Goal: Communication & Community: Answer question/provide support

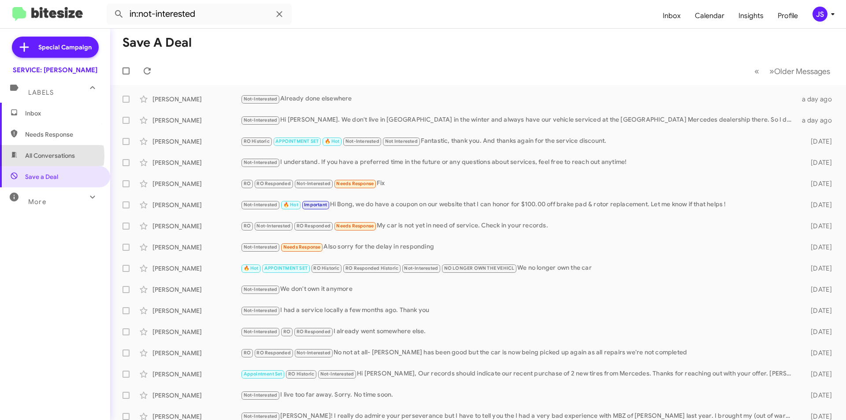
click at [41, 155] on span "All Conversations" at bounding box center [50, 155] width 50 height 9
type input "in:all-conversations"
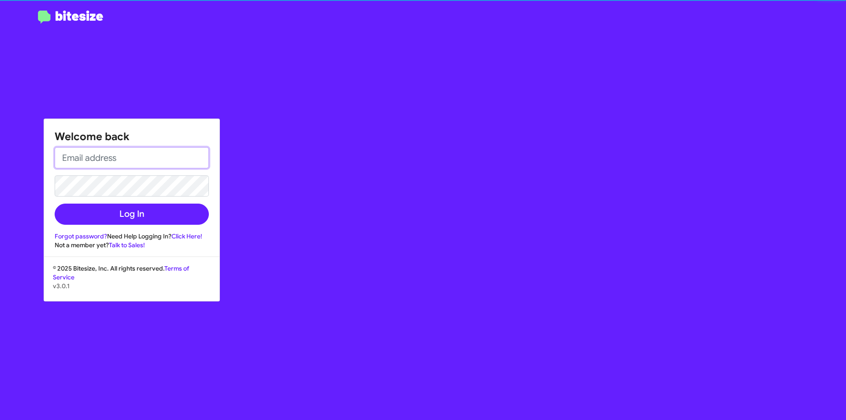
type input "[PERSON_NAME][EMAIL_ADDRESS][PERSON_NAME][PERSON_NAME][DOMAIN_NAME]"
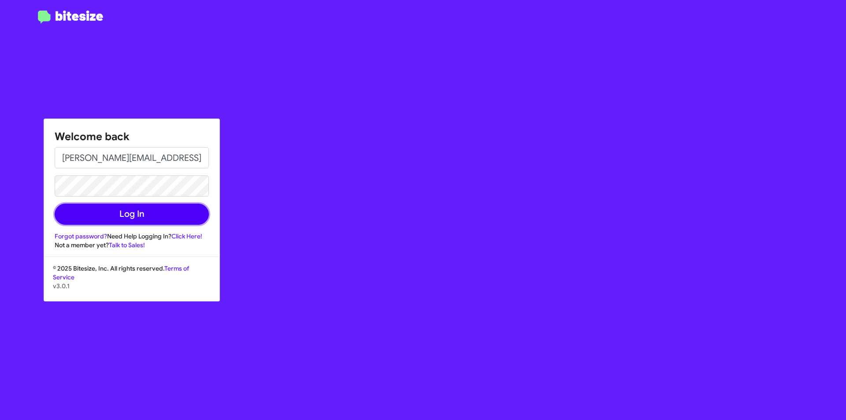
click at [162, 220] on button "Log In" at bounding box center [132, 214] width 154 height 21
